Goal: Book appointment/travel/reservation

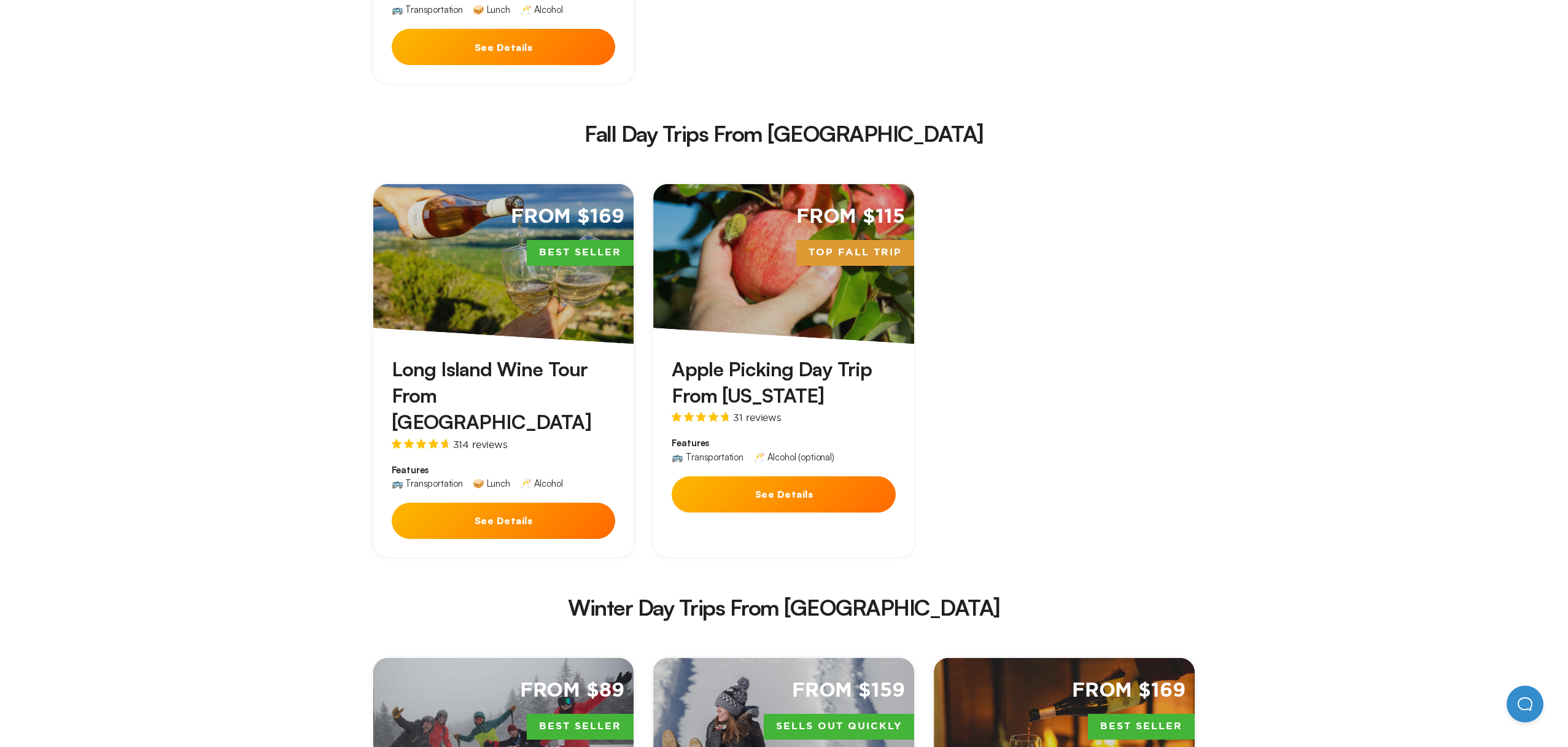
scroll to position [1672, 0]
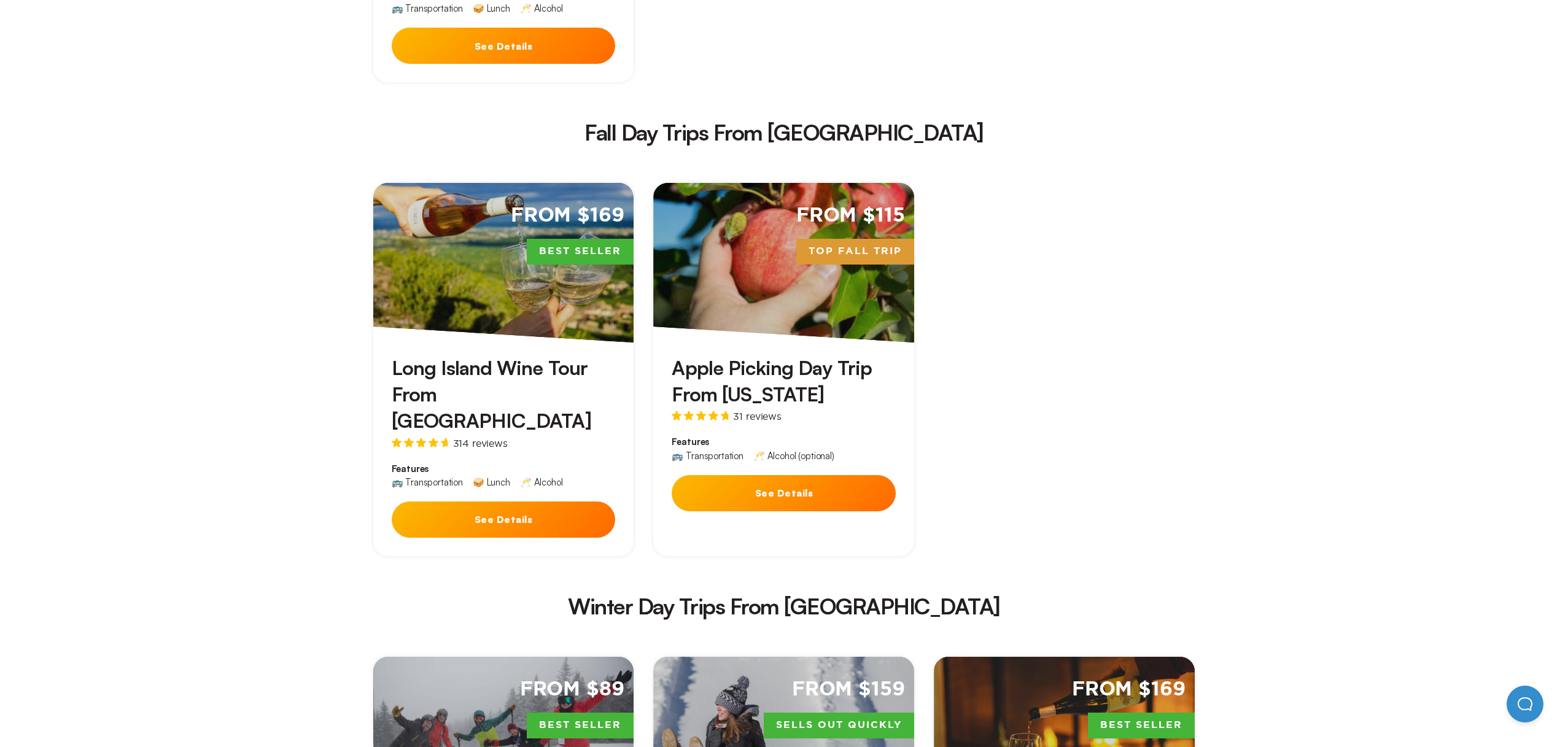
click at [740, 355] on h3 "Apple Picking Day Trip From [US_STATE]" at bounding box center [783, 381] width 224 height 53
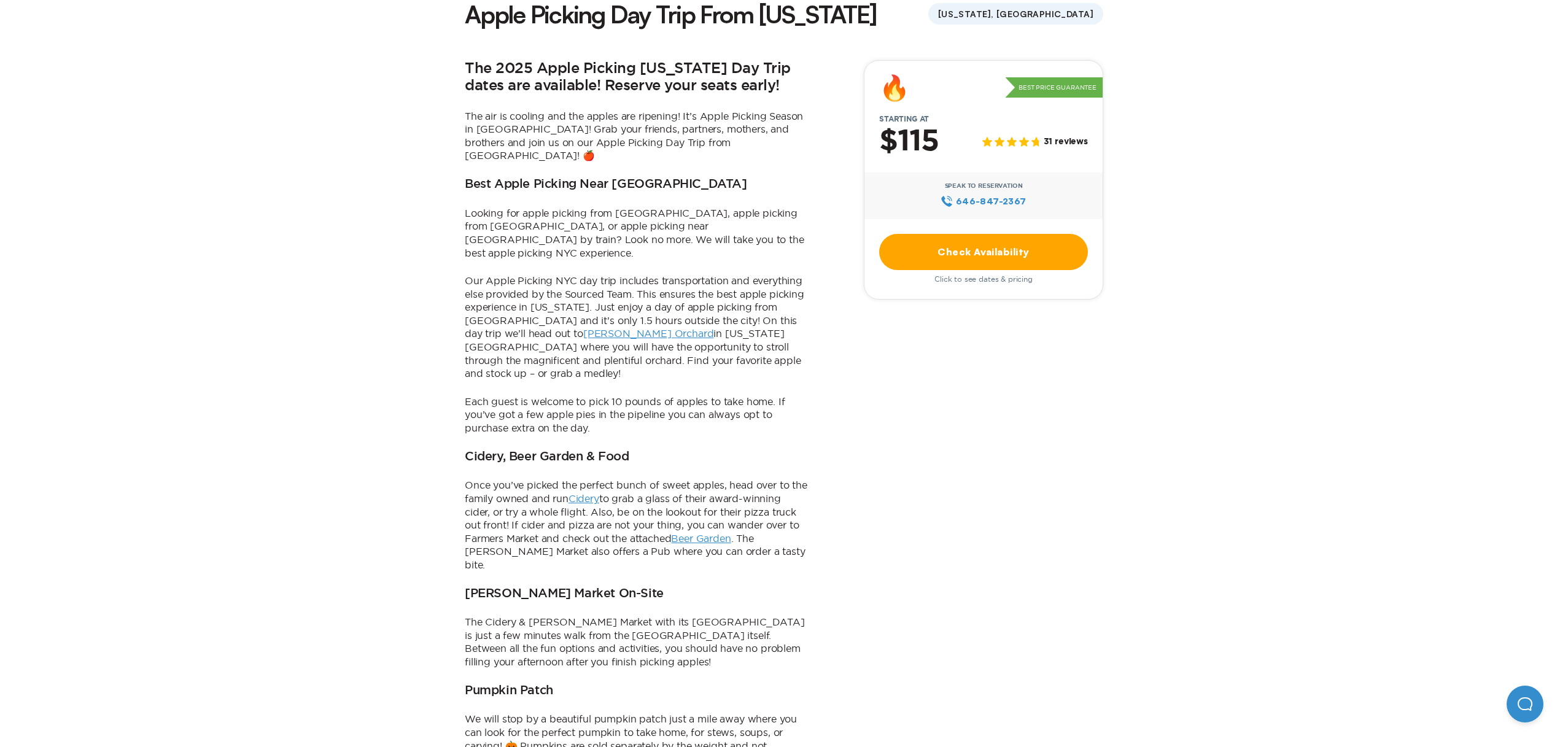
scroll to position [330, 0]
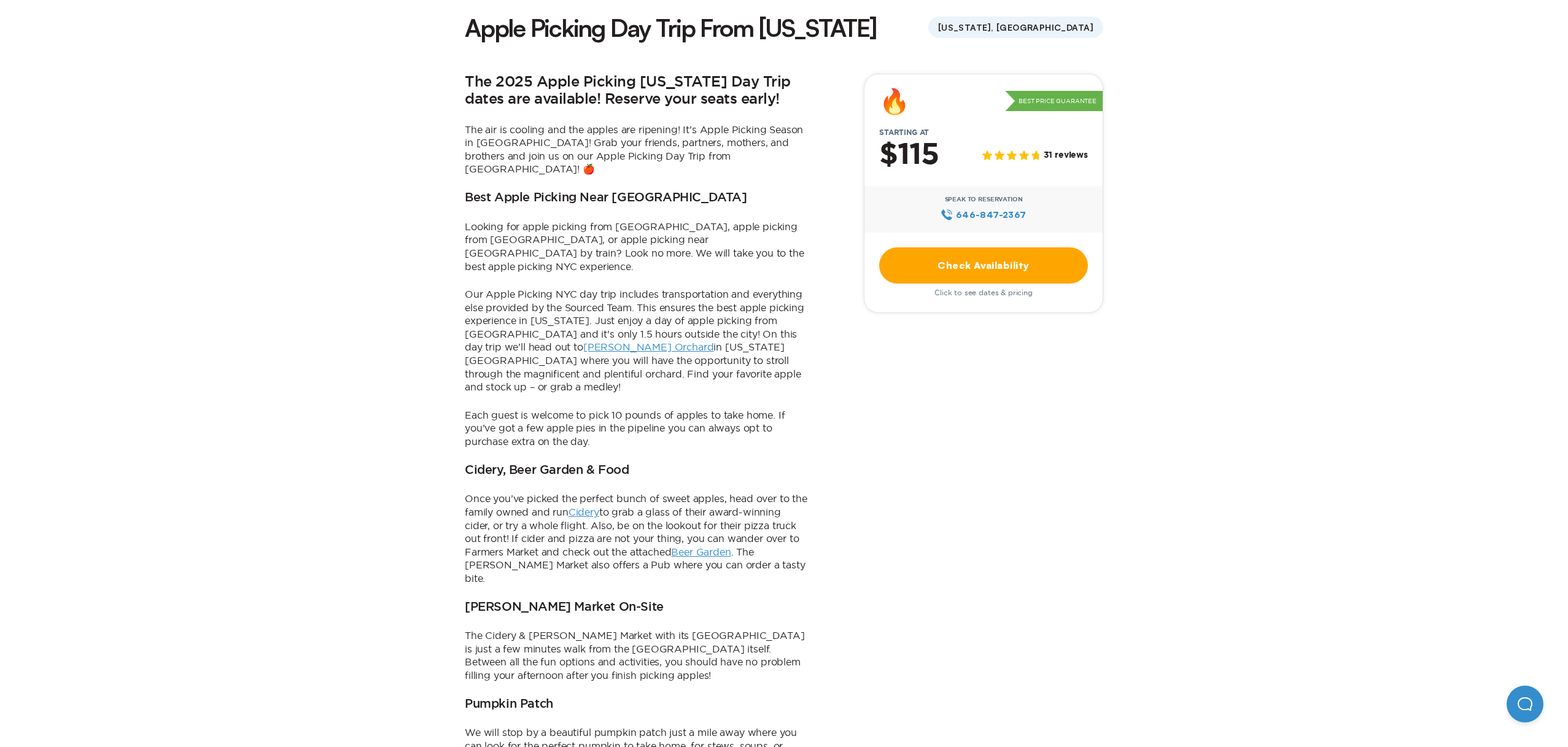
click at [956, 265] on link "Check Availability" at bounding box center [983, 265] width 209 height 36
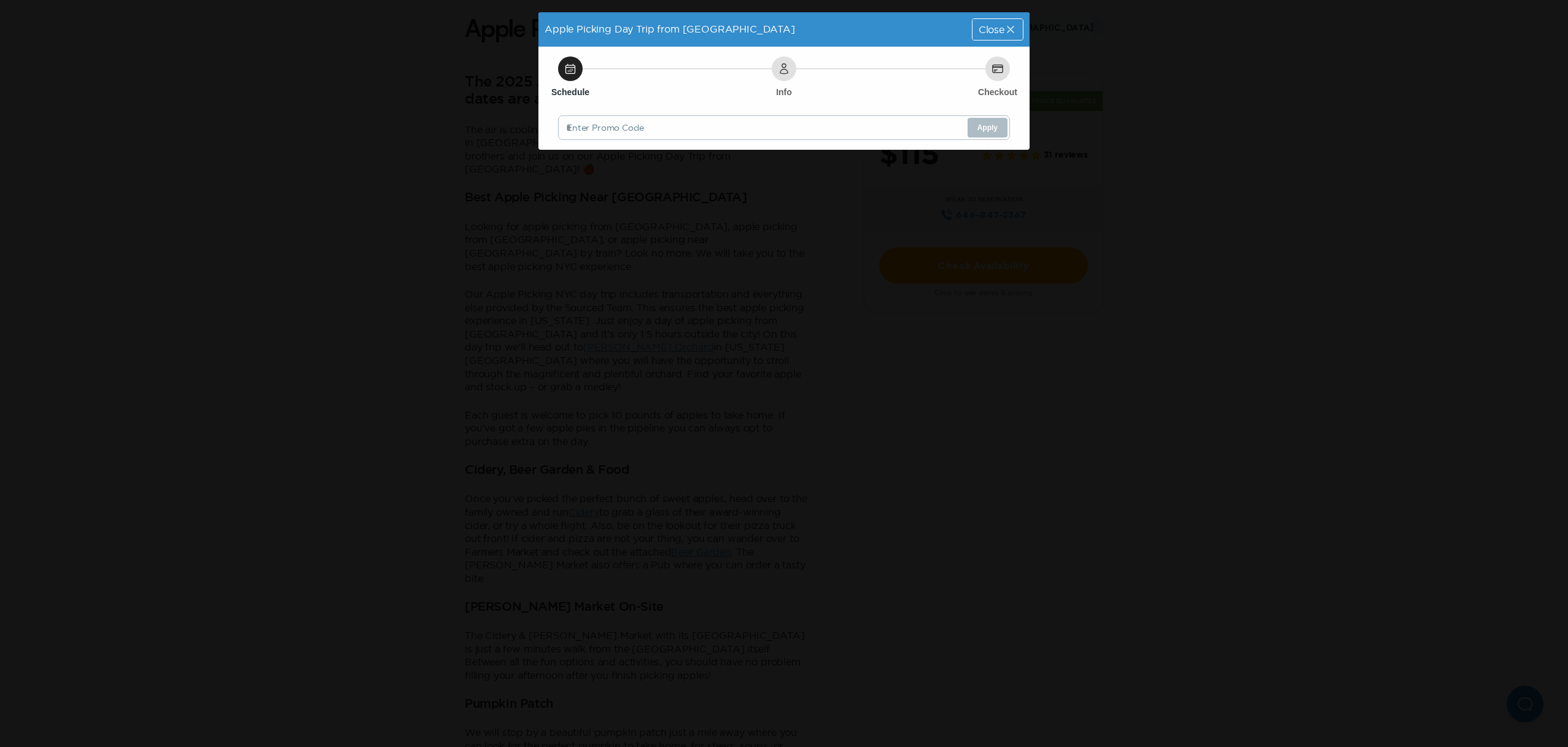
scroll to position [0, 0]
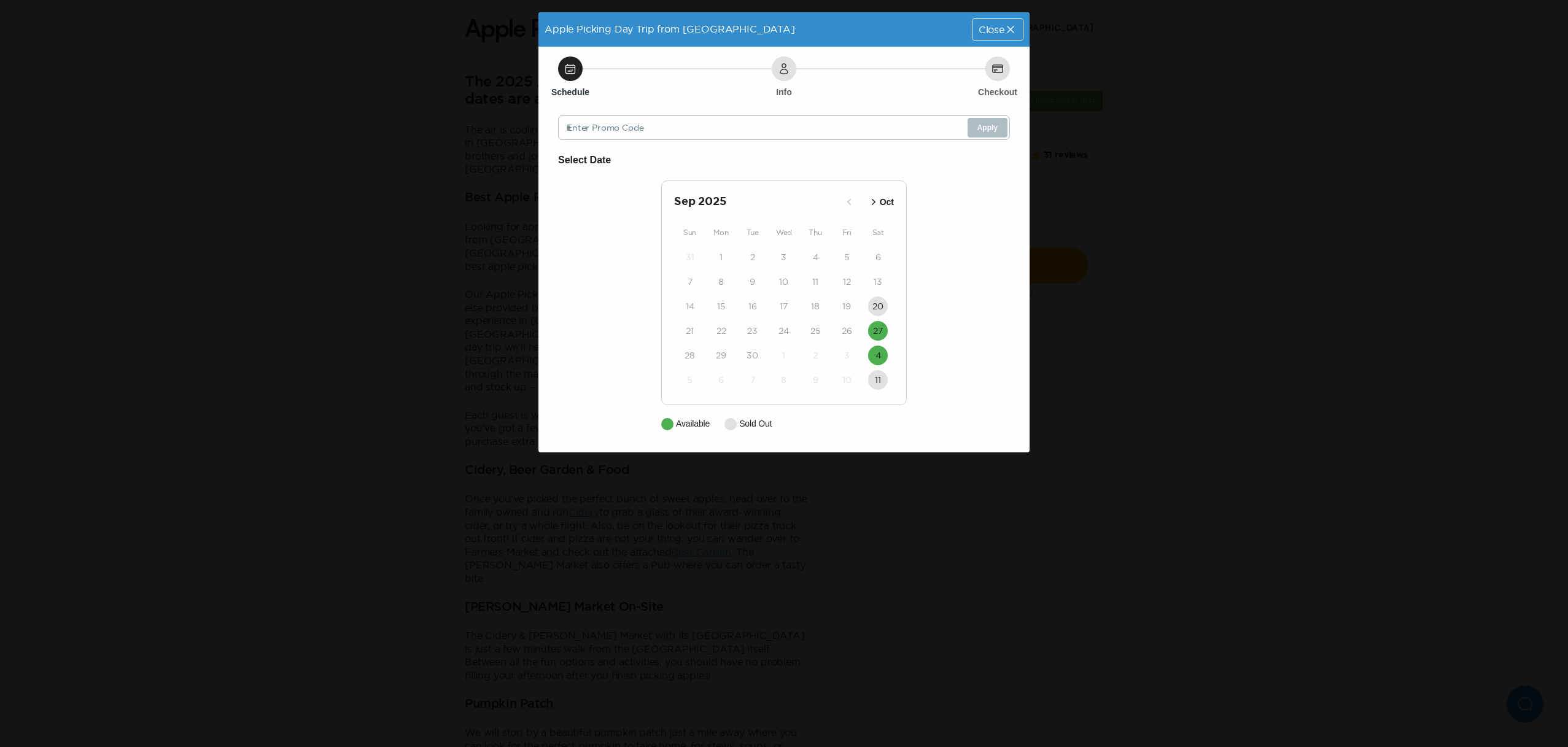
click at [873, 205] on icon "button" at bounding box center [874, 202] width 12 height 12
click at [867, 204] on icon "button" at bounding box center [863, 202] width 12 height 12
click at [312, 178] on div "Apple Picking Day Trip from [GEOGRAPHIC_DATA] Close Schedule Info Checkout Ente…" at bounding box center [784, 373] width 1568 height 747
drag, startPoint x: 998, startPoint y: 32, endPoint x: 993, endPoint y: 37, distance: 7.1
click at [996, 33] on span "Close" at bounding box center [992, 29] width 26 height 9
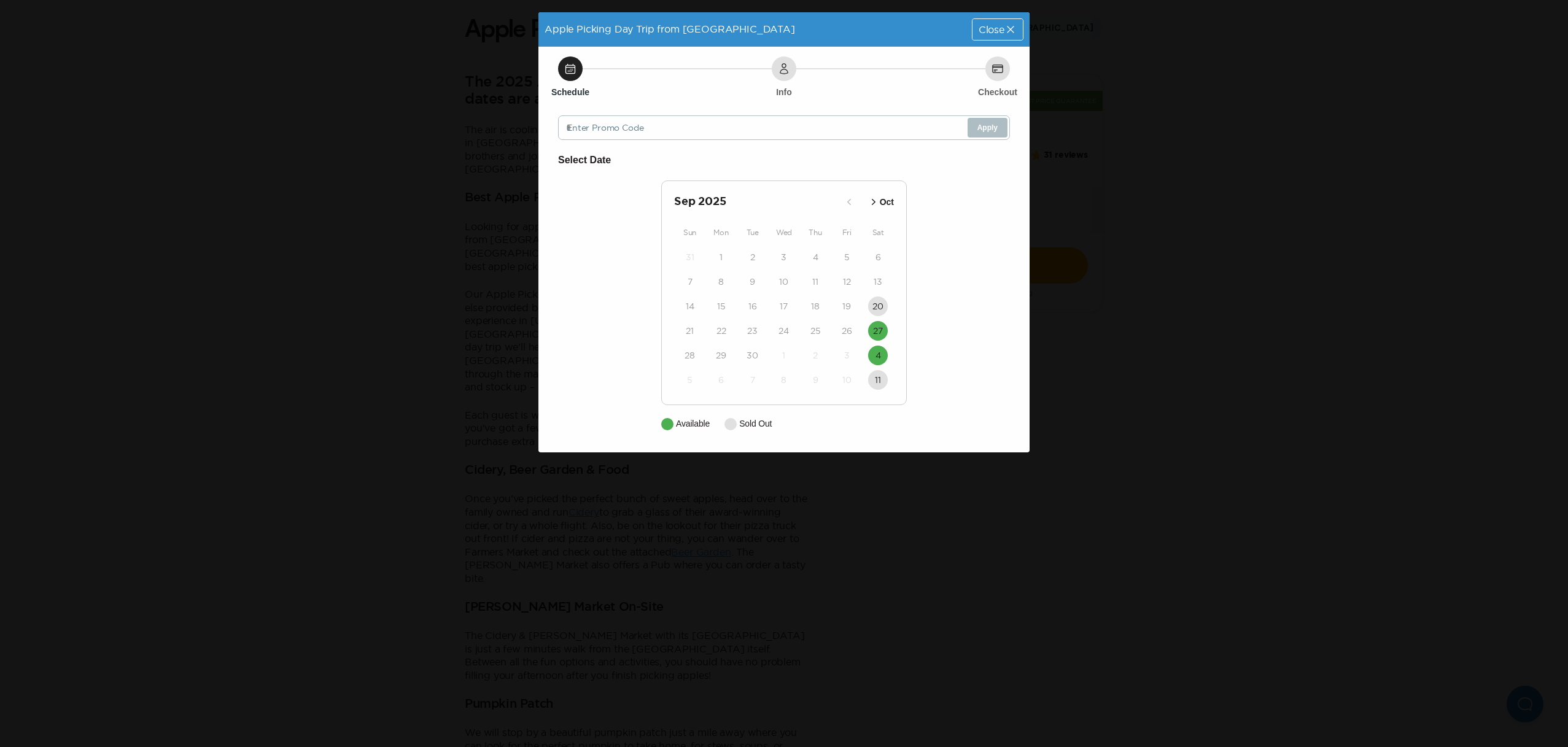
scroll to position [330, 0]
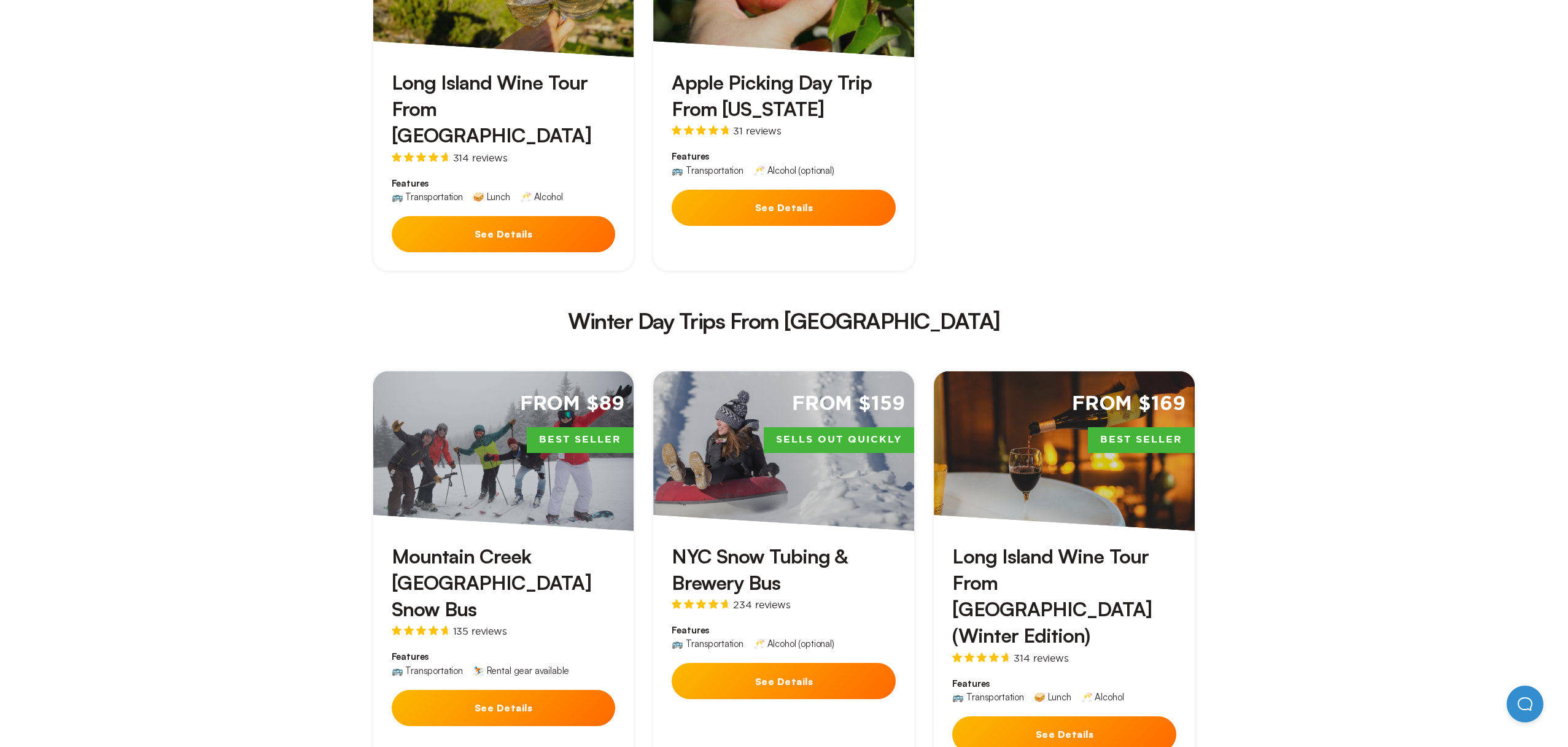
scroll to position [1955, 0]
